Goal: Find contact information: Find contact information

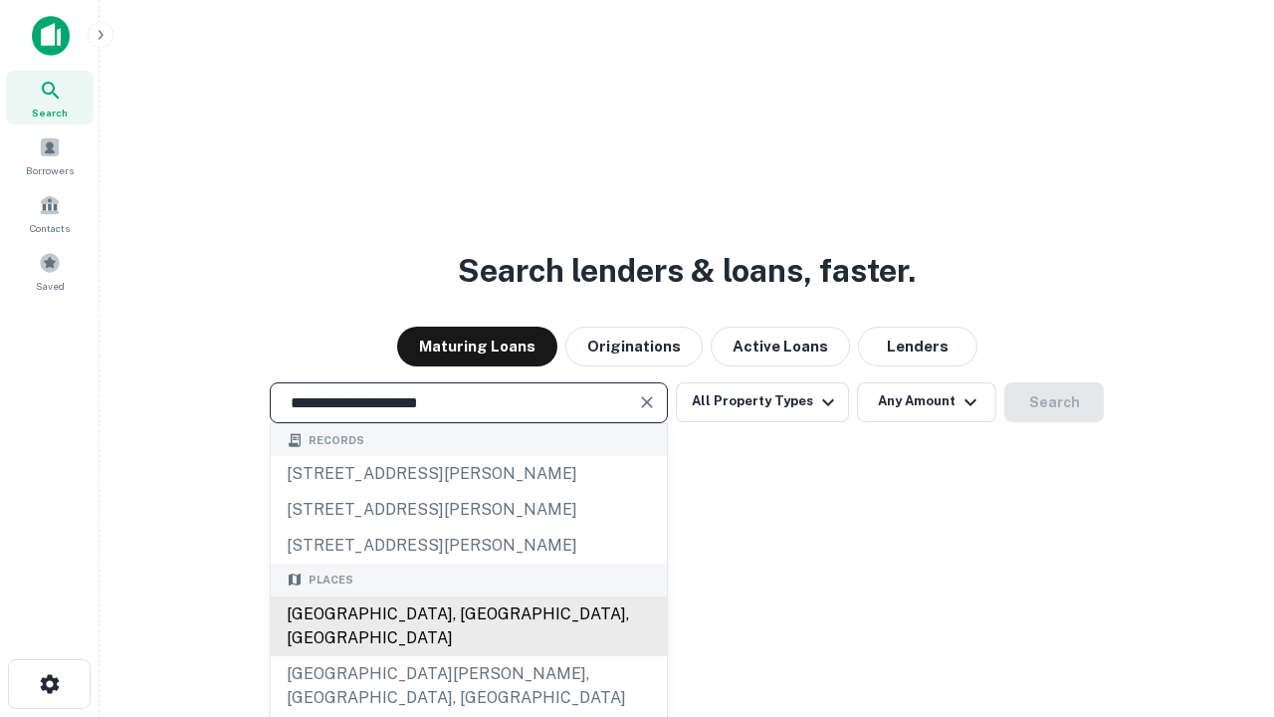
click at [468, 656] on div "Santa Monica, CA, USA" at bounding box center [469, 626] width 396 height 60
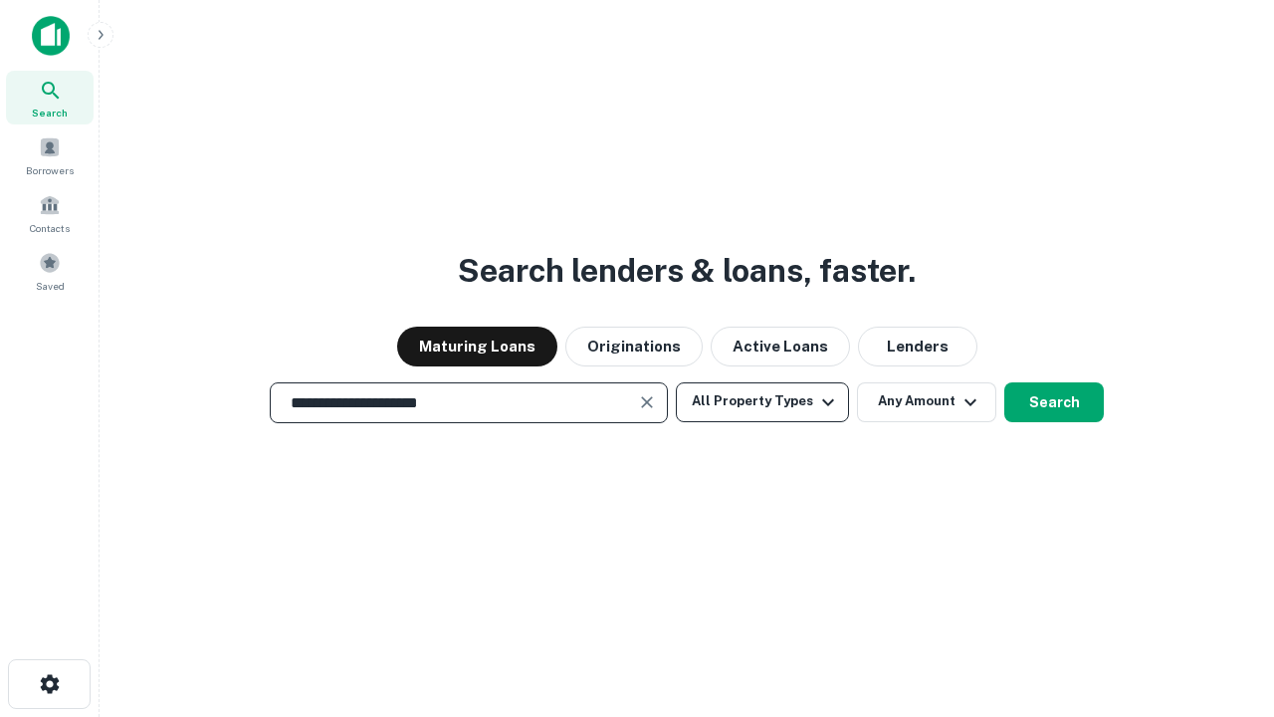
type input "**********"
click at [763, 401] on button "All Property Types" at bounding box center [762, 402] width 173 height 40
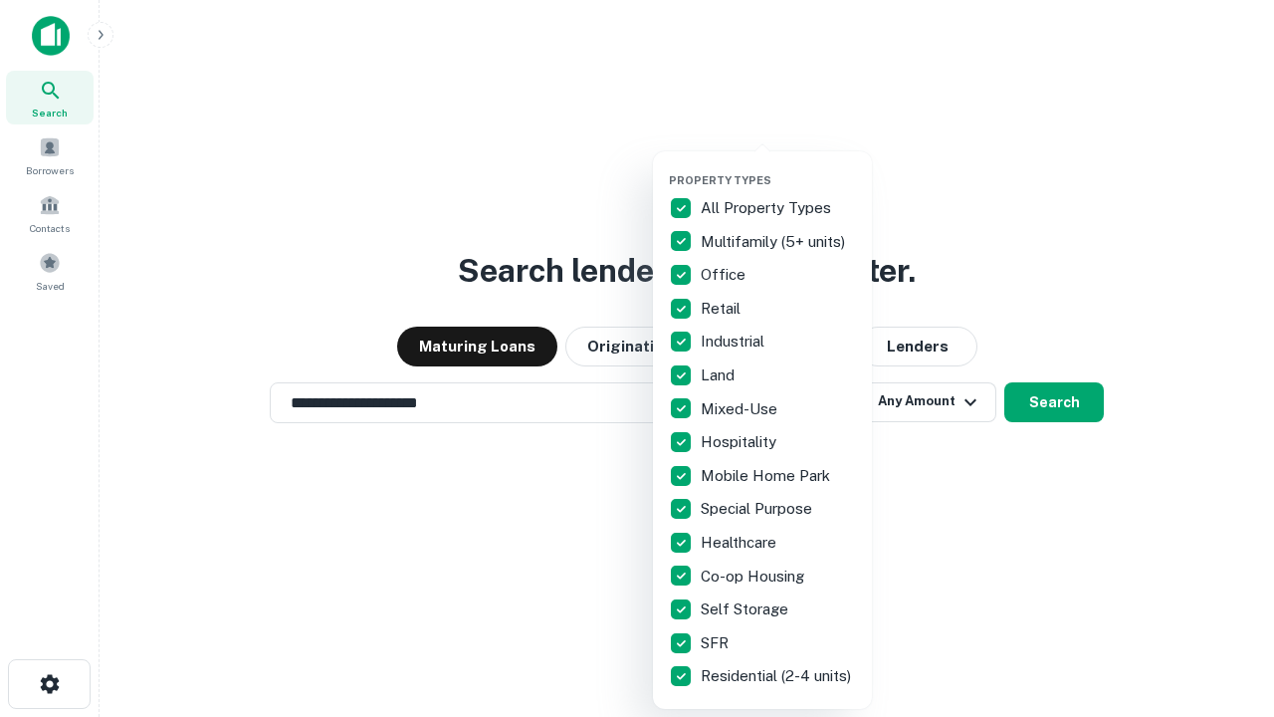
click at [779, 167] on button "button" at bounding box center [778, 167] width 219 height 1
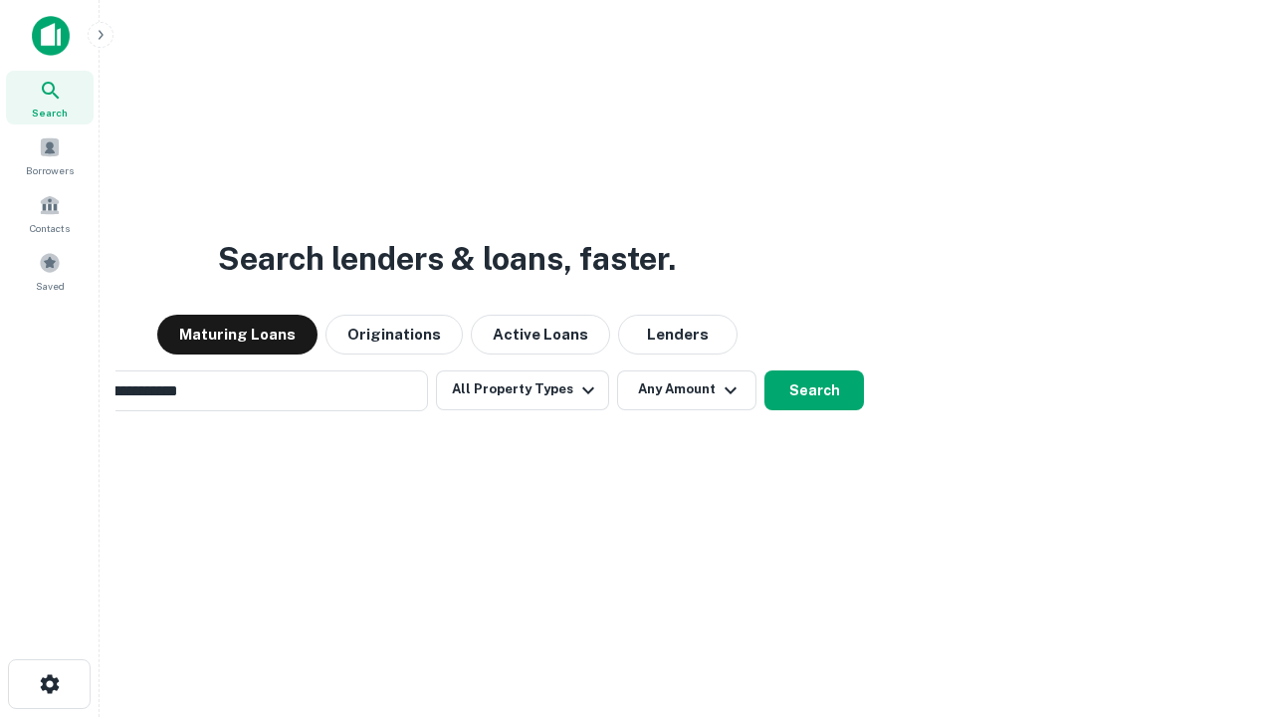
scroll to position [31, 0]
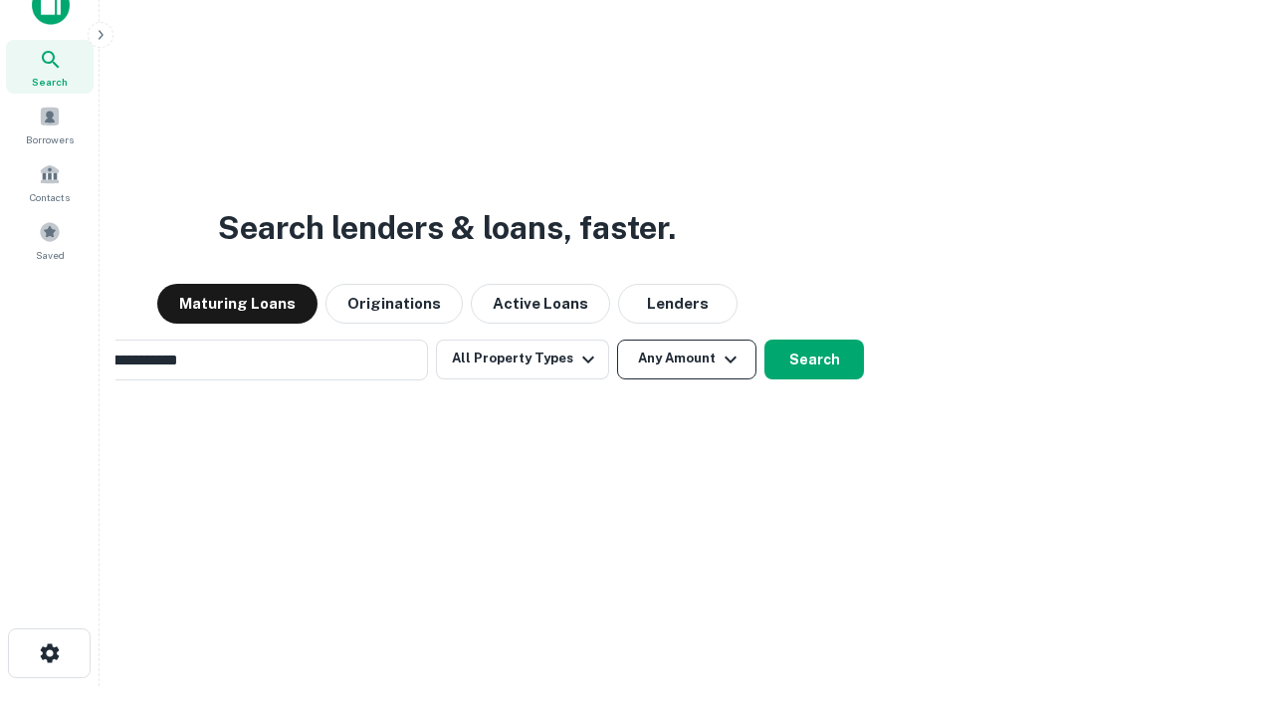
click at [617, 339] on button "Any Amount" at bounding box center [686, 359] width 139 height 40
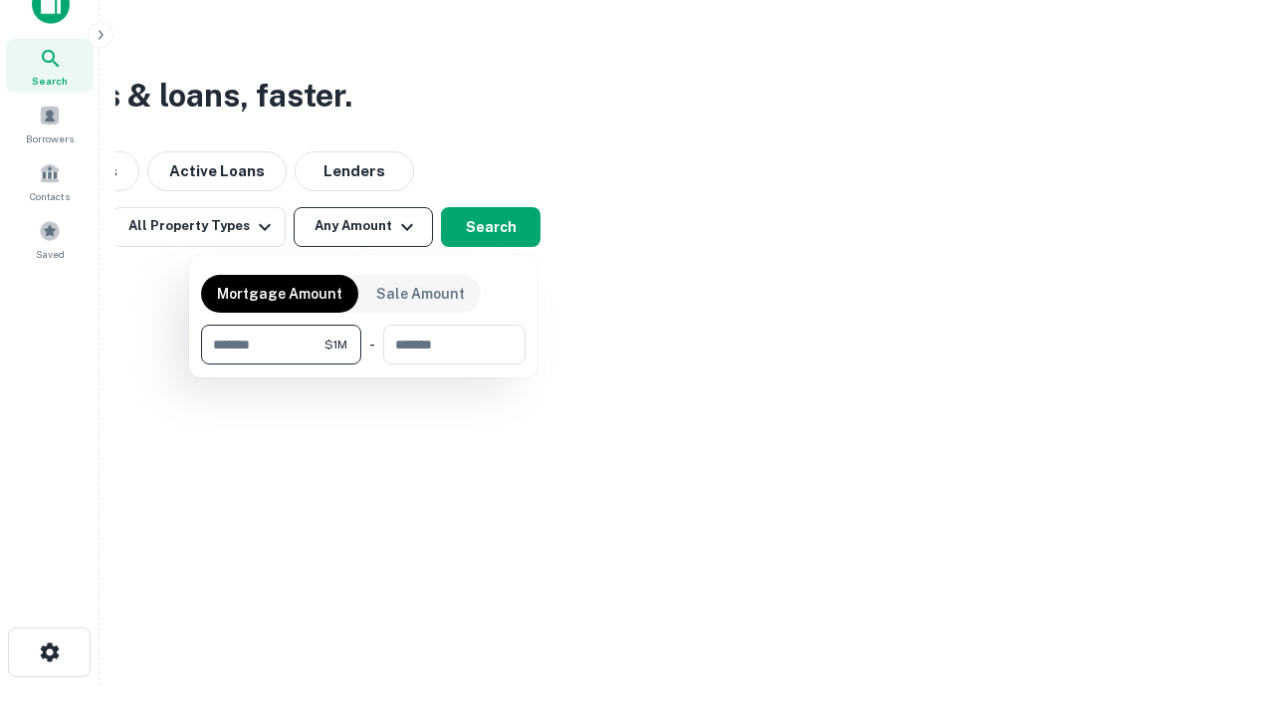
type input "*******"
click at [363, 364] on button "button" at bounding box center [363, 364] width 325 height 1
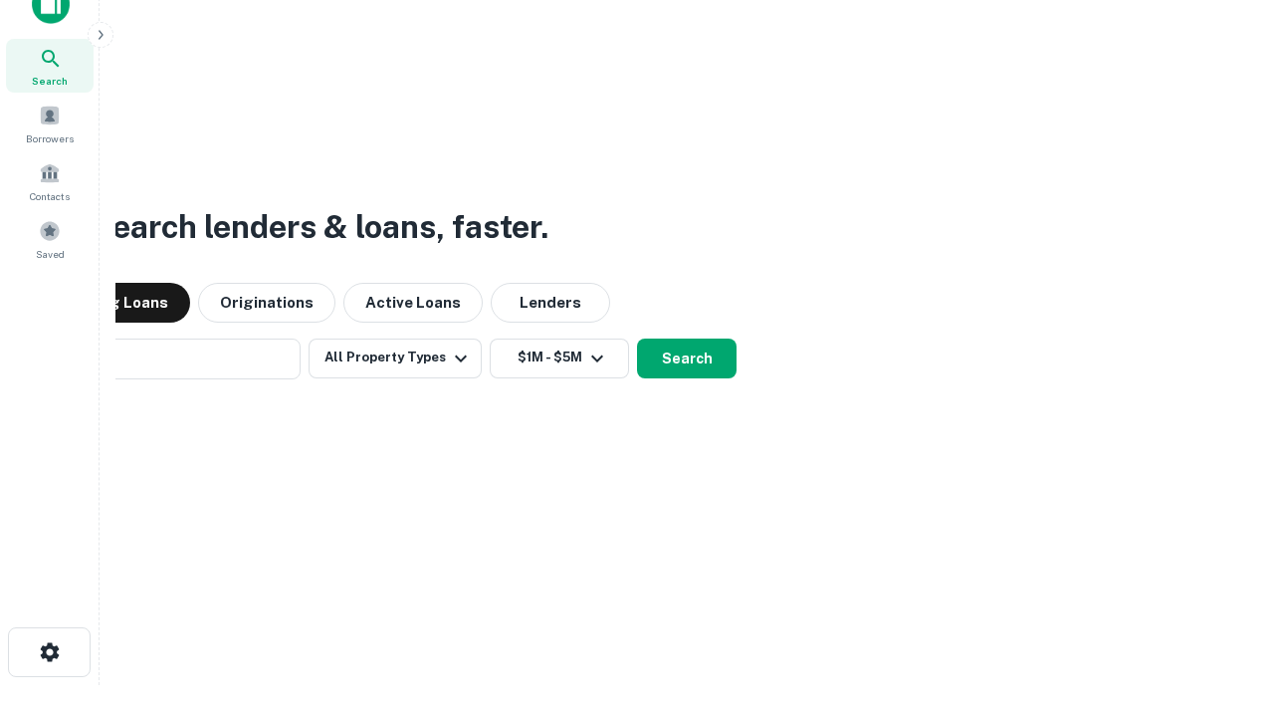
scroll to position [31, 0]
click at [637, 339] on button "Search" at bounding box center [687, 359] width 100 height 40
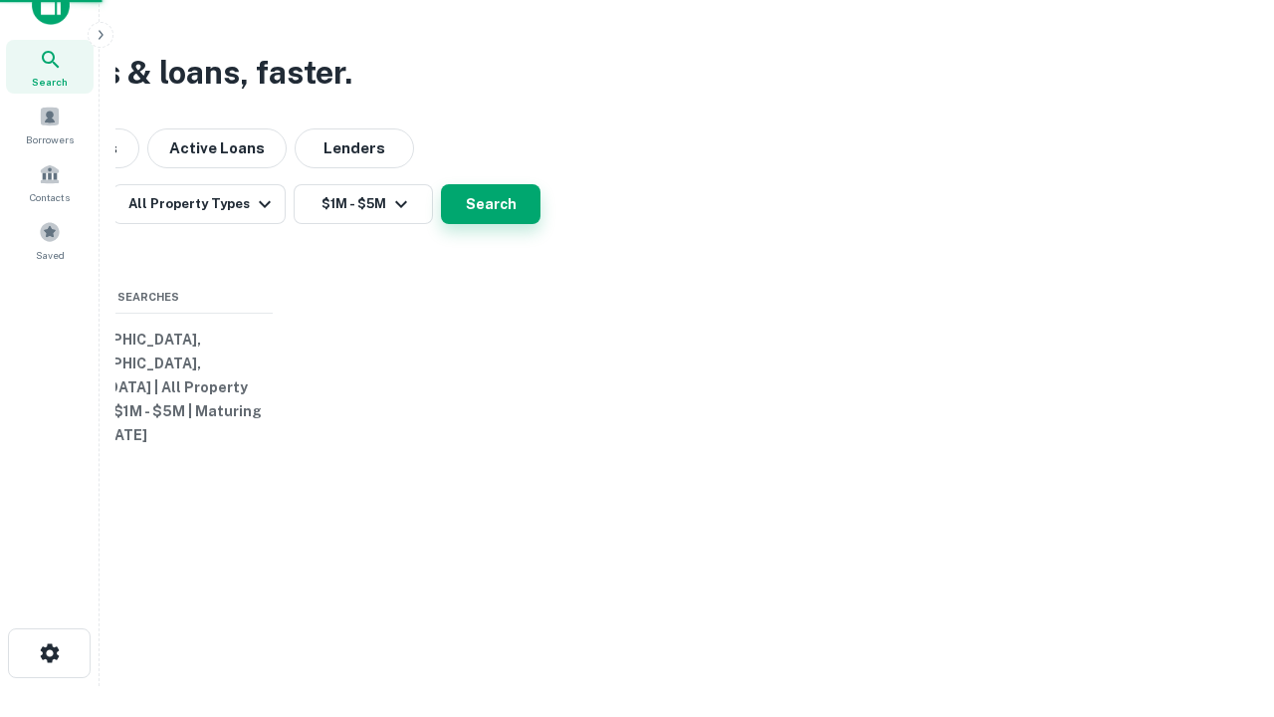
scroll to position [32, 0]
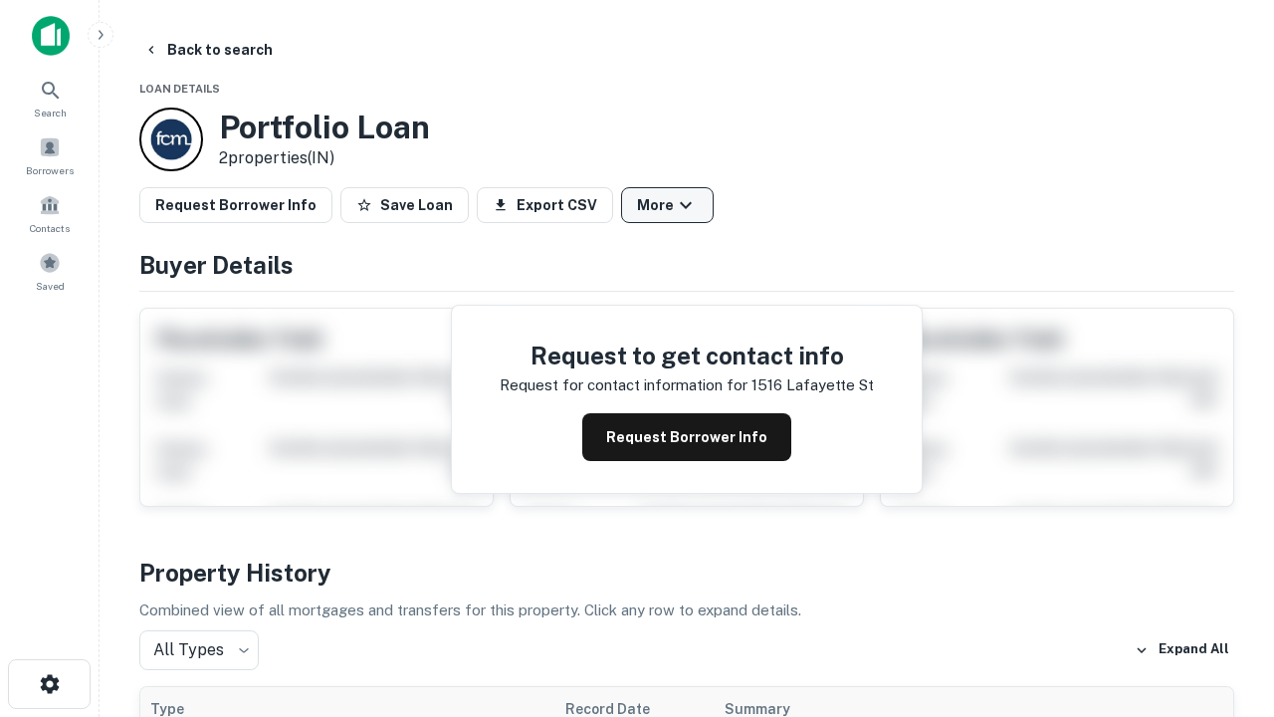
click at [667, 205] on button "More" at bounding box center [667, 205] width 93 height 36
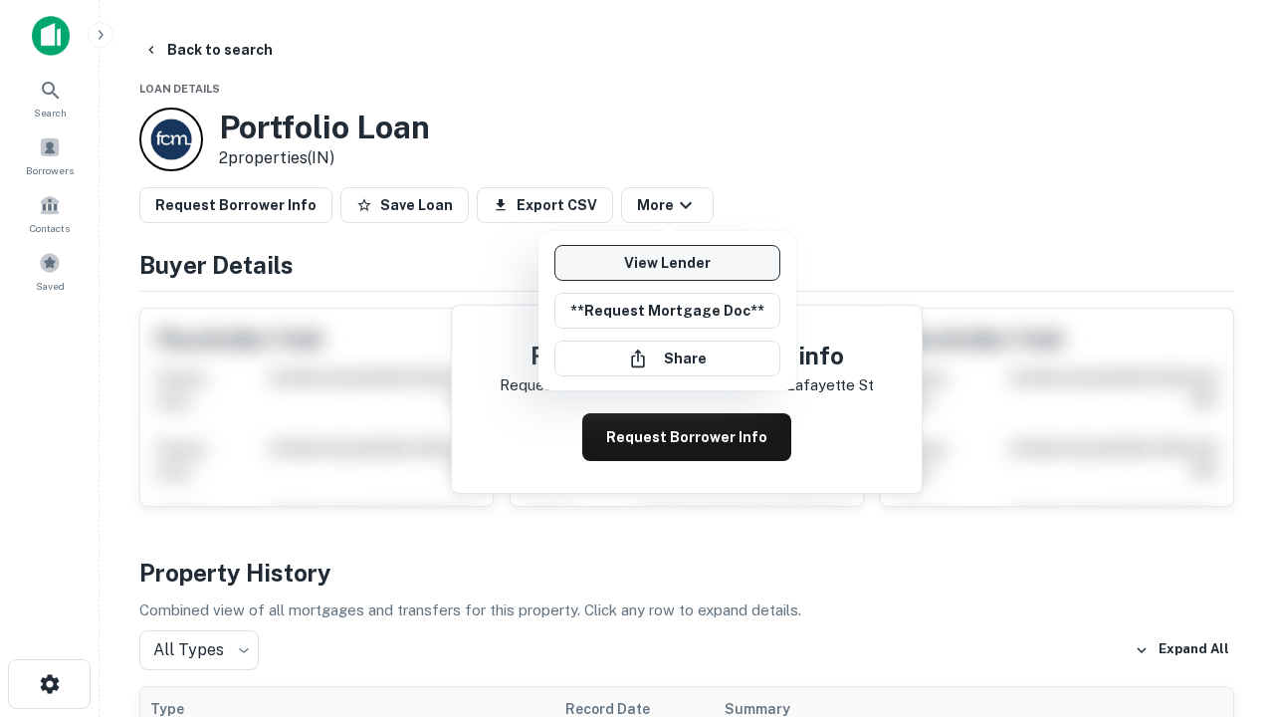
click at [667, 263] on link "View Lender" at bounding box center [668, 263] width 226 height 36
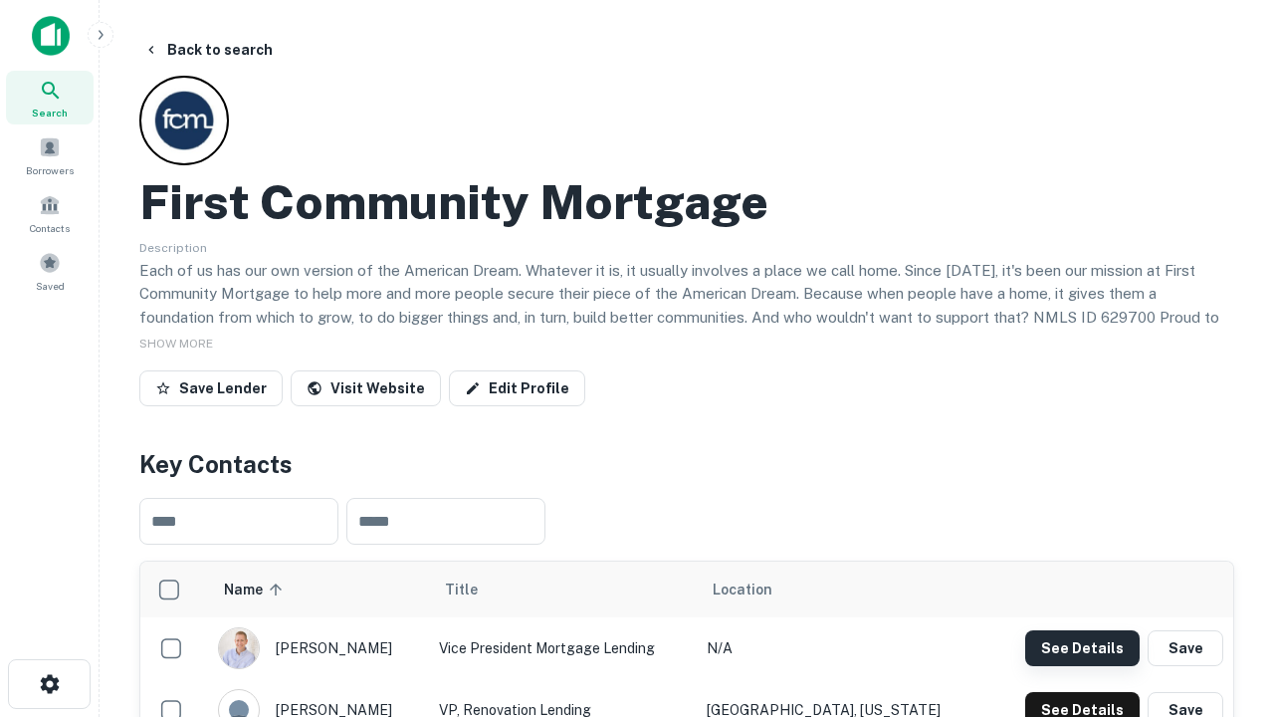
click at [1082, 647] on button "See Details" at bounding box center [1082, 648] width 114 height 36
click at [49, 684] on icon "button" at bounding box center [50, 684] width 24 height 24
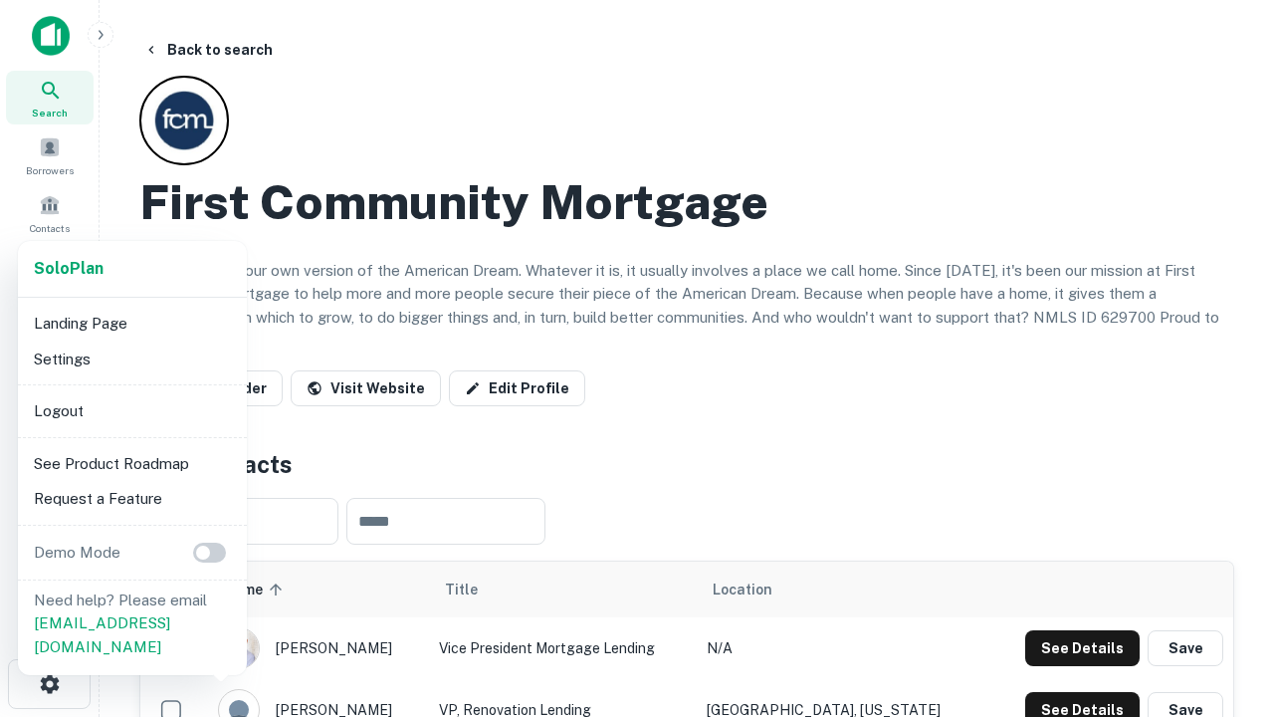
click at [131, 410] on li "Logout" at bounding box center [132, 411] width 213 height 36
